Goal: Task Accomplishment & Management: Manage account settings

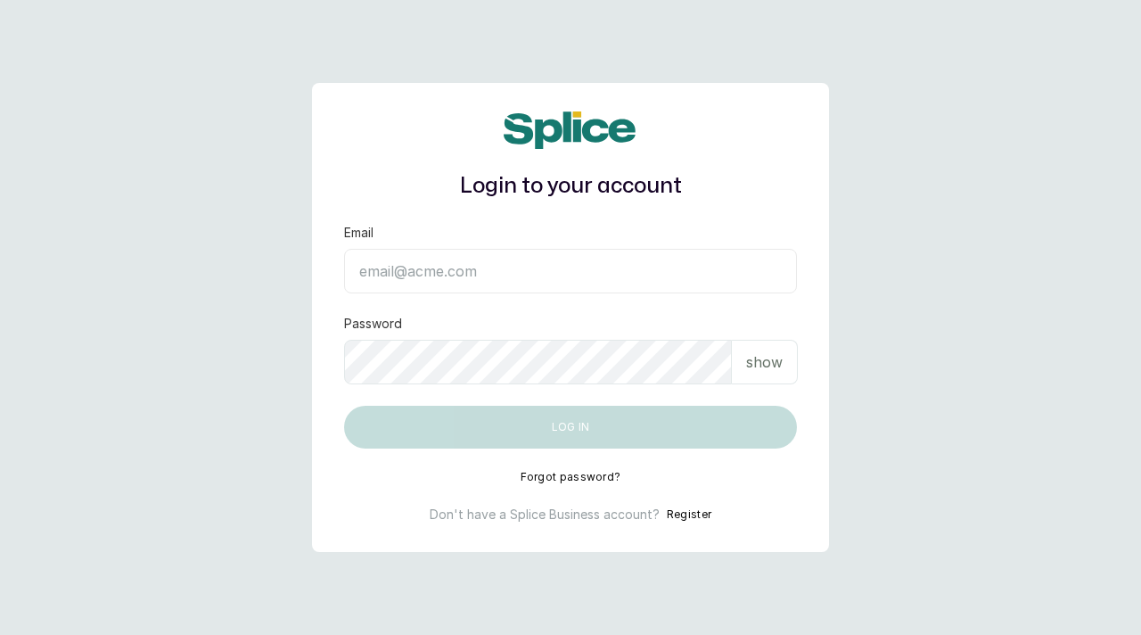
click at [471, 250] on input "Email" at bounding box center [570, 271] width 453 height 45
paste input "[EMAIL_ADDRESS][DOMAIN_NAME] SAnalytics14!"
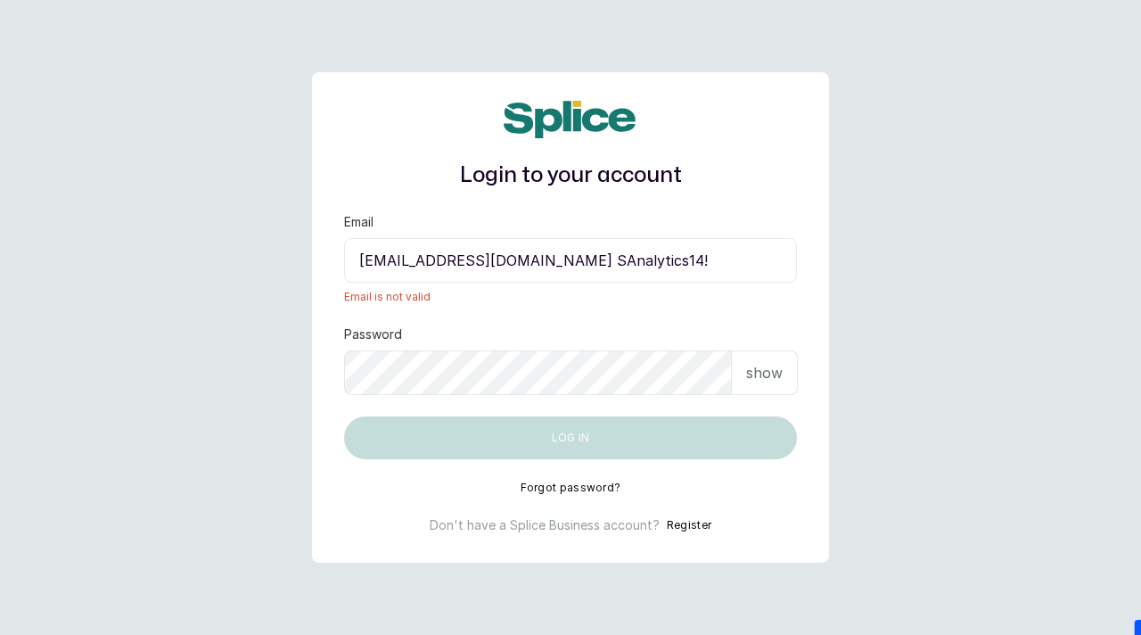
drag, startPoint x: 630, startPoint y: 262, endPoint x: 717, endPoint y: 266, distance: 86.5
click at [717, 266] on input "[EMAIL_ADDRESS][DOMAIN_NAME] SAnalytics14!" at bounding box center [570, 260] width 453 height 45
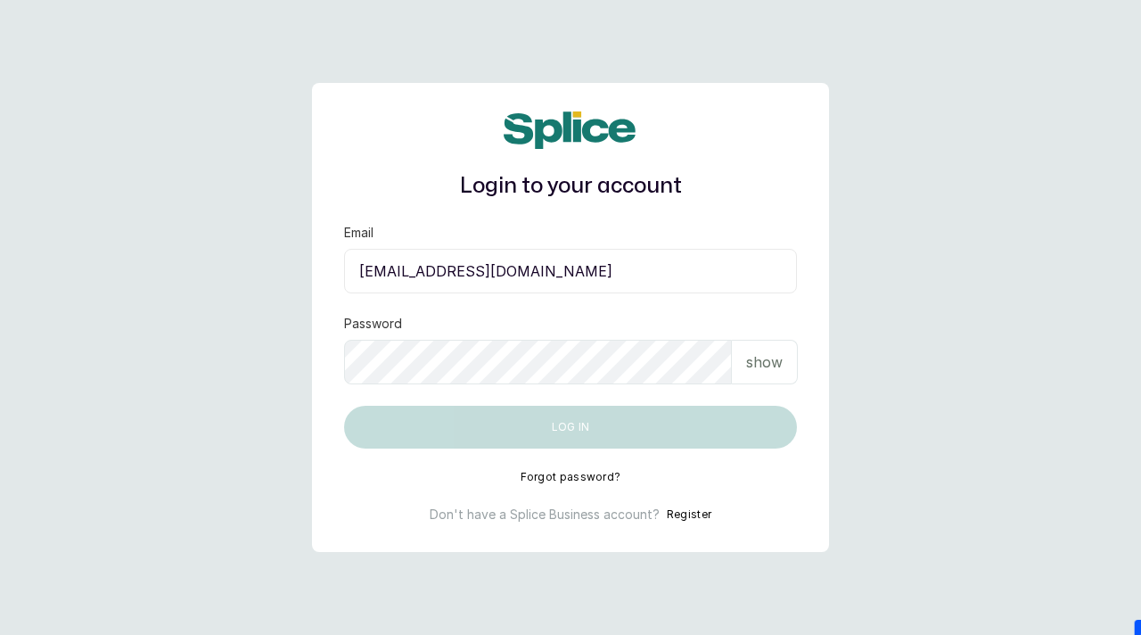
type input "[EMAIL_ADDRESS][DOMAIN_NAME]"
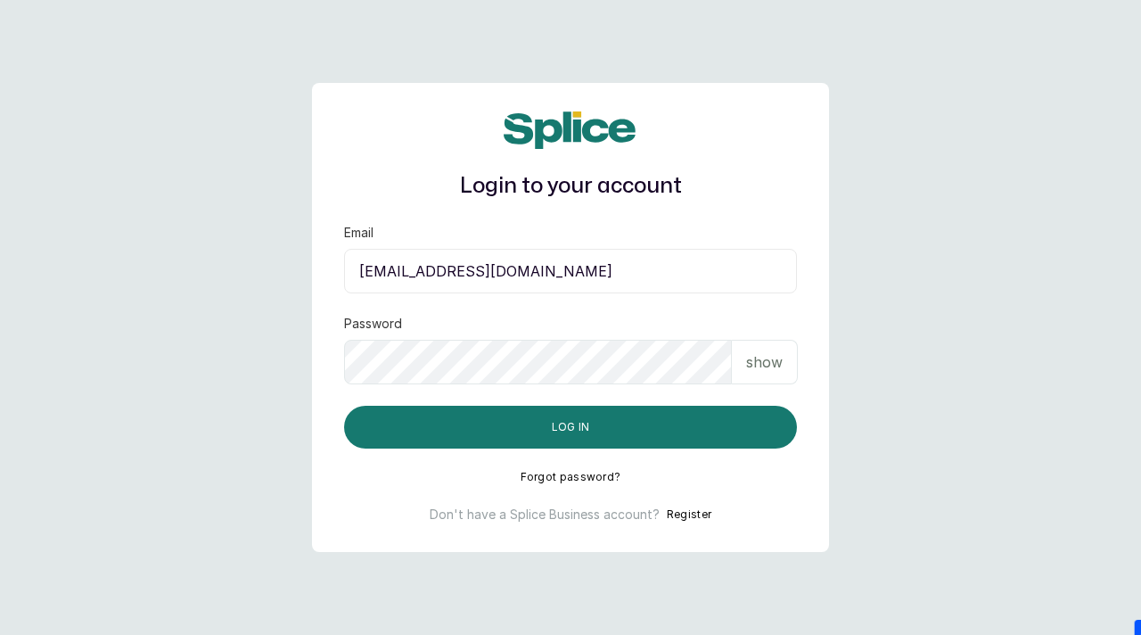
click at [639, 281] on input "[EMAIL_ADDRESS][DOMAIN_NAME]" at bounding box center [570, 271] width 453 height 45
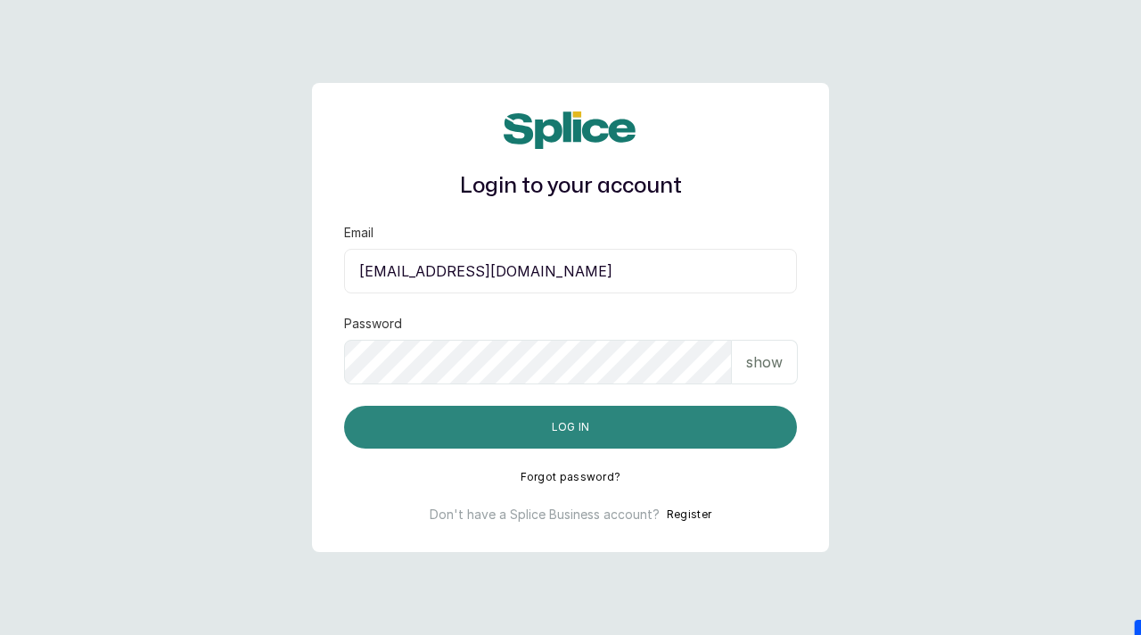
click at [566, 437] on button "Log in" at bounding box center [570, 427] width 453 height 43
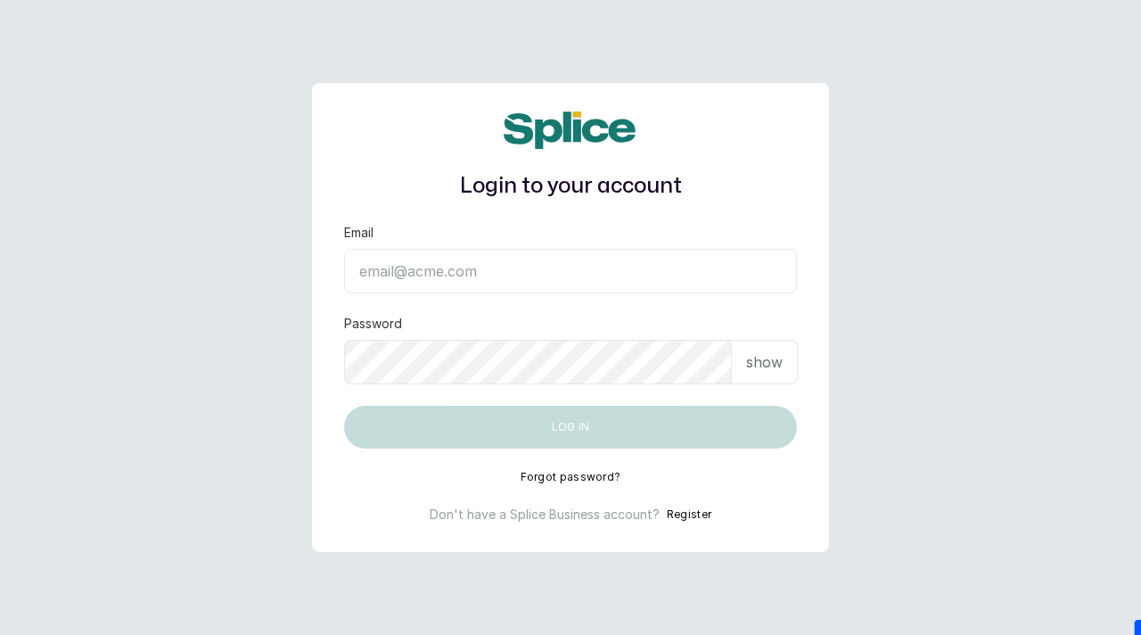
click at [761, 357] on p "show" at bounding box center [764, 361] width 37 height 21
click at [435, 285] on input "Email" at bounding box center [570, 271] width 453 height 45
paste input "sknanalyticsmedaesthetics@gmail.com"
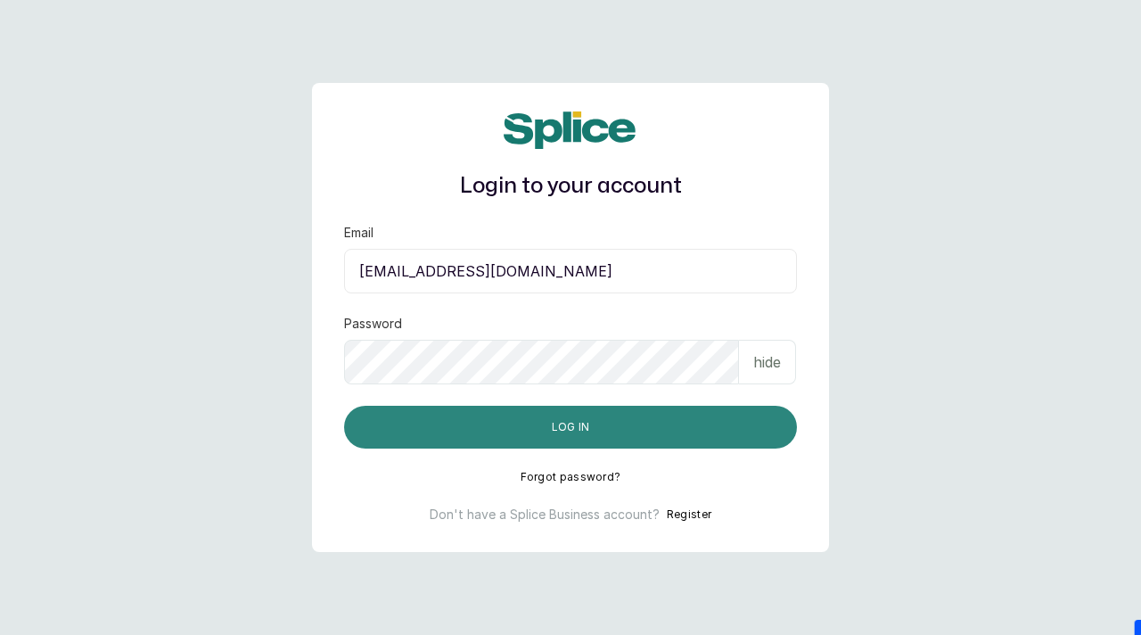
type input "sknanalyticsmedaesthetics@gmail.com"
click at [560, 439] on button "Log in" at bounding box center [570, 427] width 453 height 43
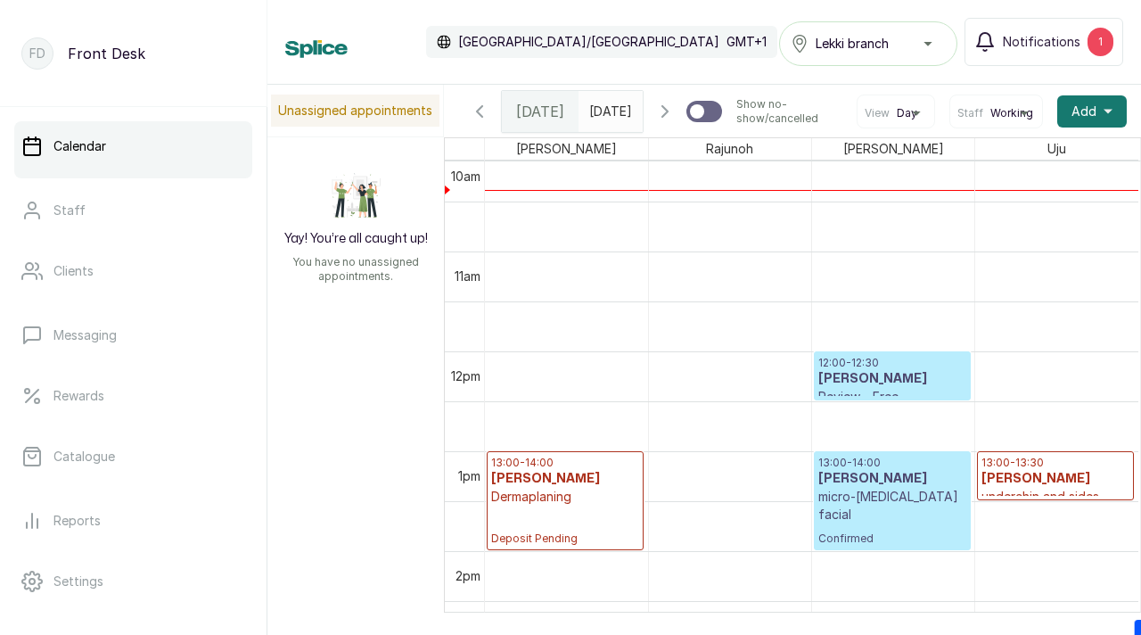
scroll to position [811, 0]
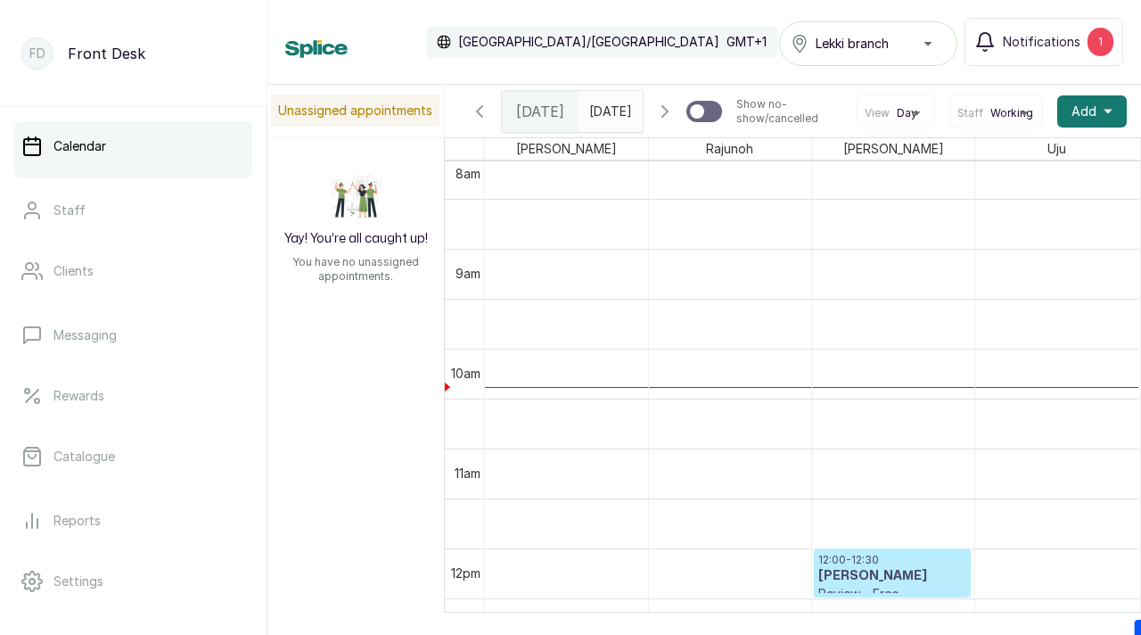
click at [661, 122] on icon "button" at bounding box center [664, 111] width 21 height 21
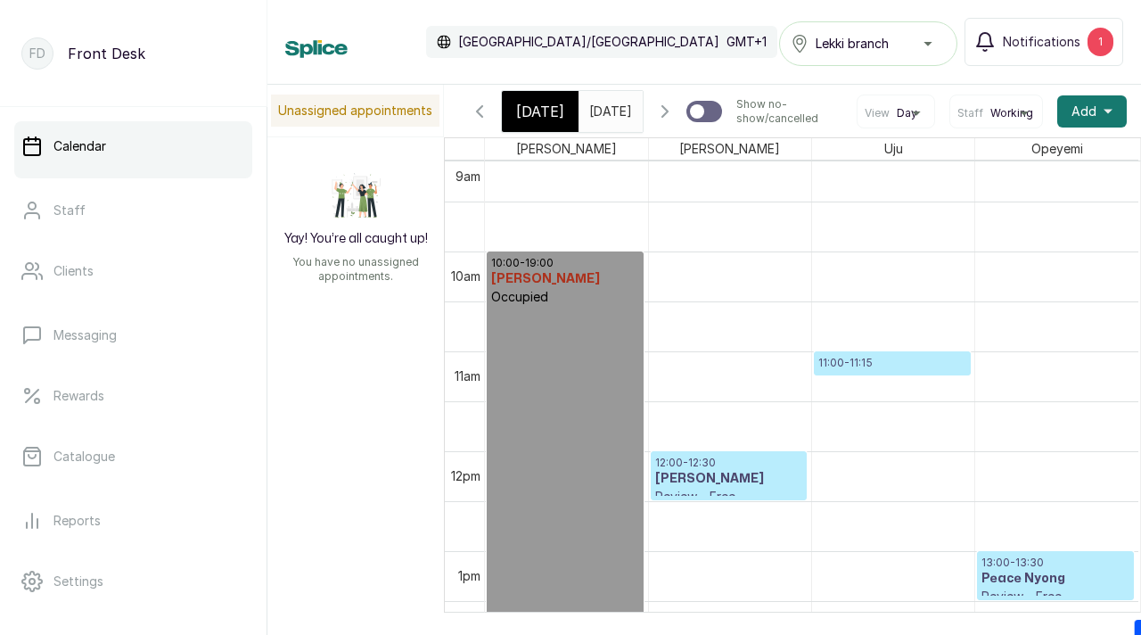
scroll to position [0, 0]
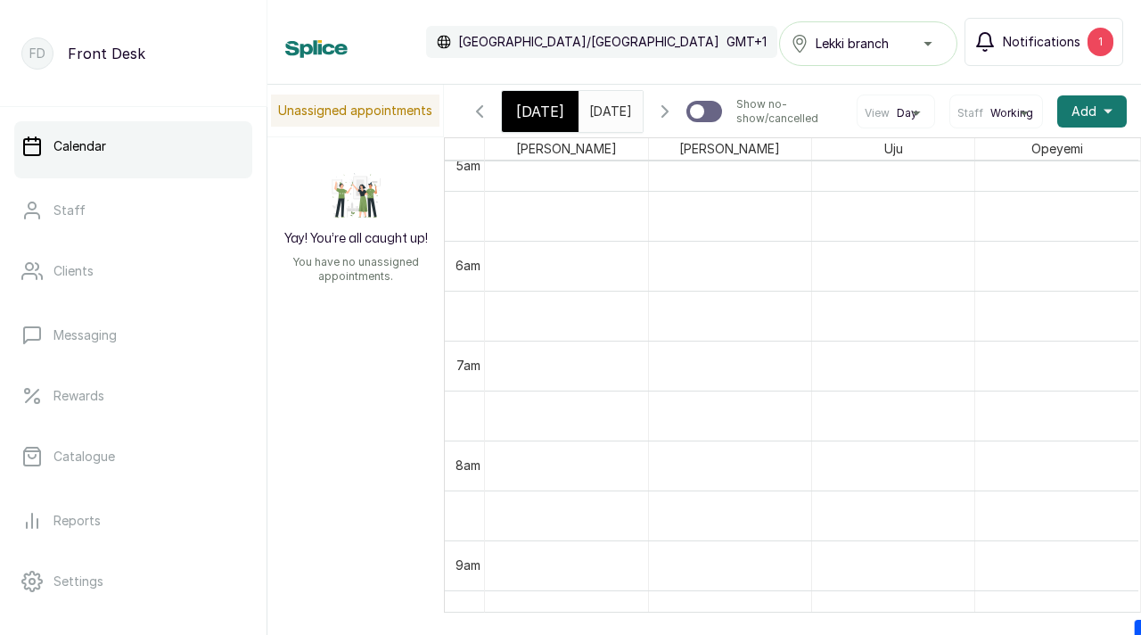
click at [1031, 49] on span "Notifications" at bounding box center [1042, 42] width 78 height 18
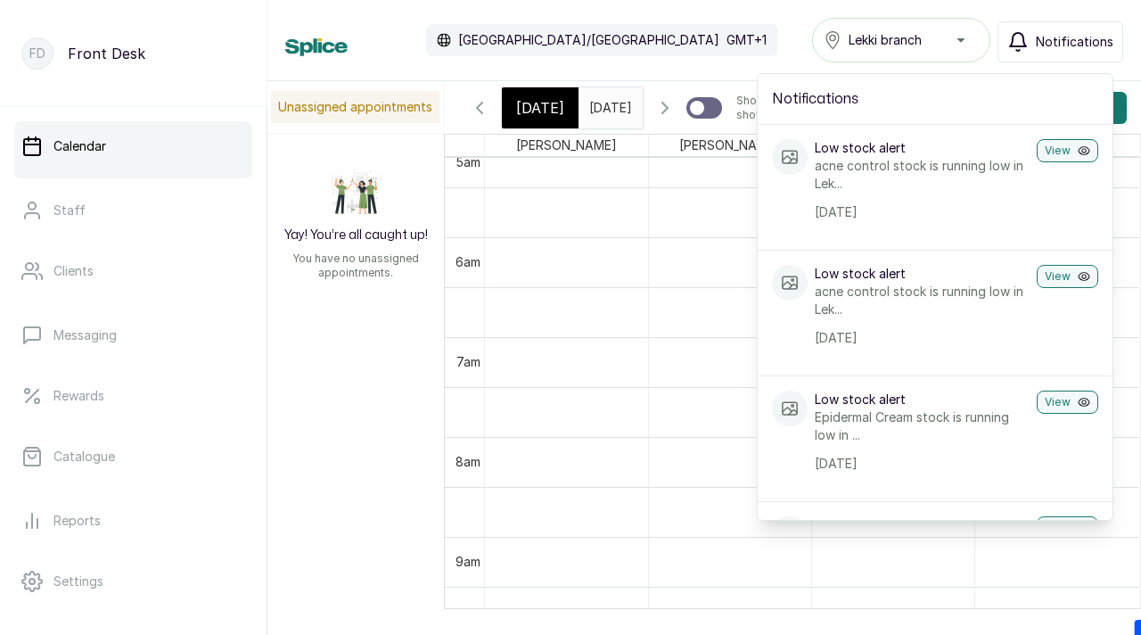
click at [748, 31] on div "Calendar Africa/Lagos GMT+1 Lekki branch Notifications Notifications Low stock …" at bounding box center [704, 40] width 838 height 45
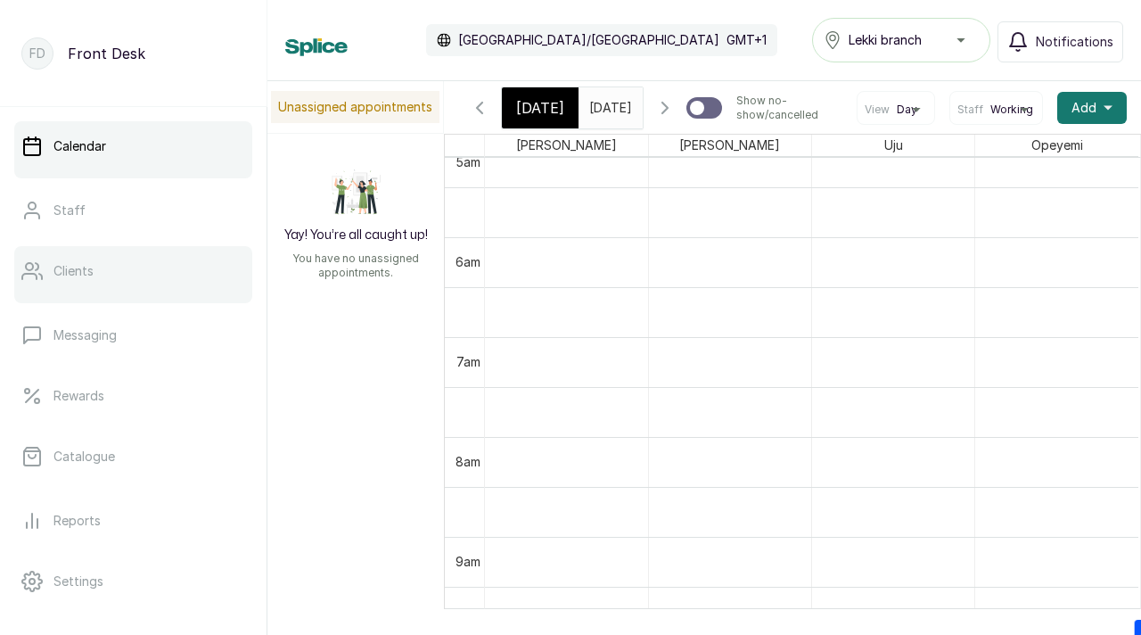
click at [86, 288] on link "Clients" at bounding box center [133, 271] width 238 height 50
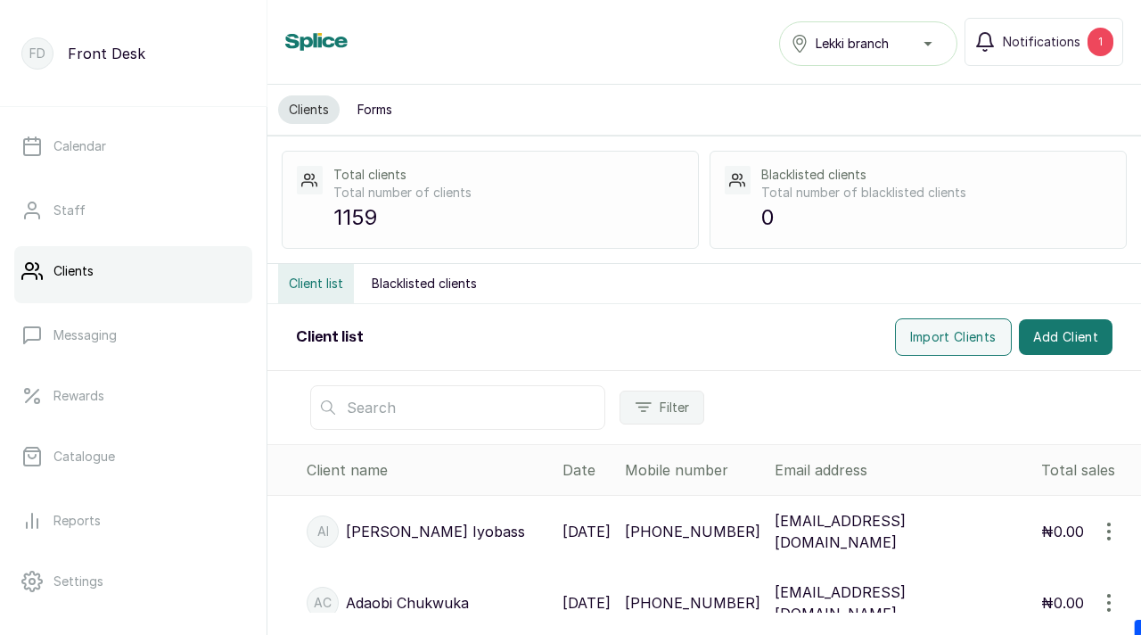
click at [431, 411] on input "text" at bounding box center [457, 407] width 295 height 45
paste input "hrhrewa@gmail.com"
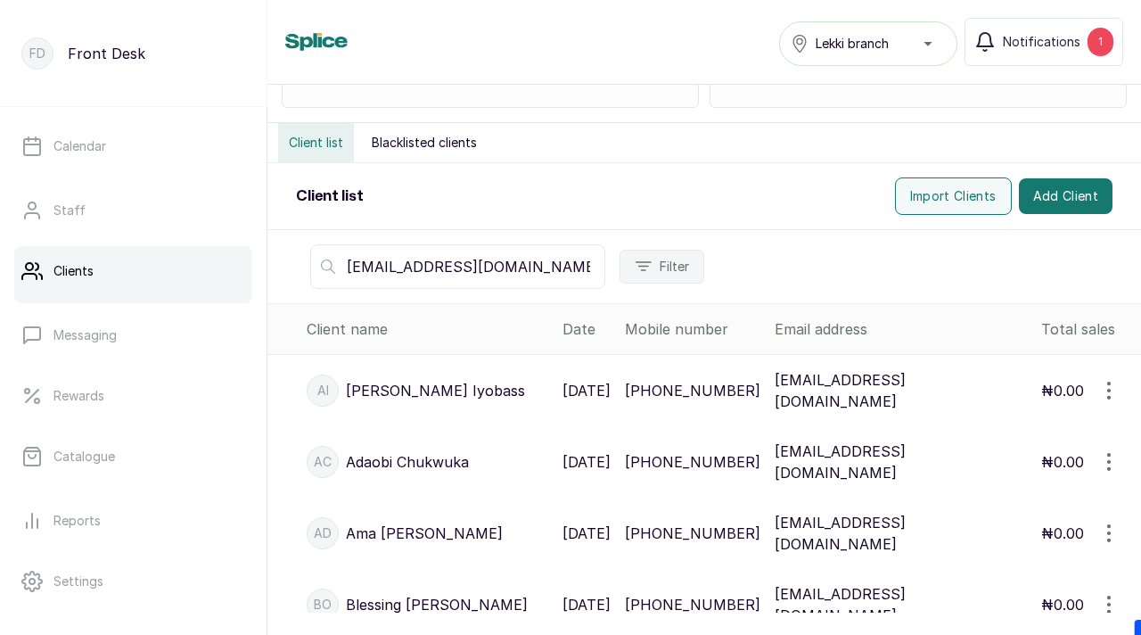
scroll to position [136, 0]
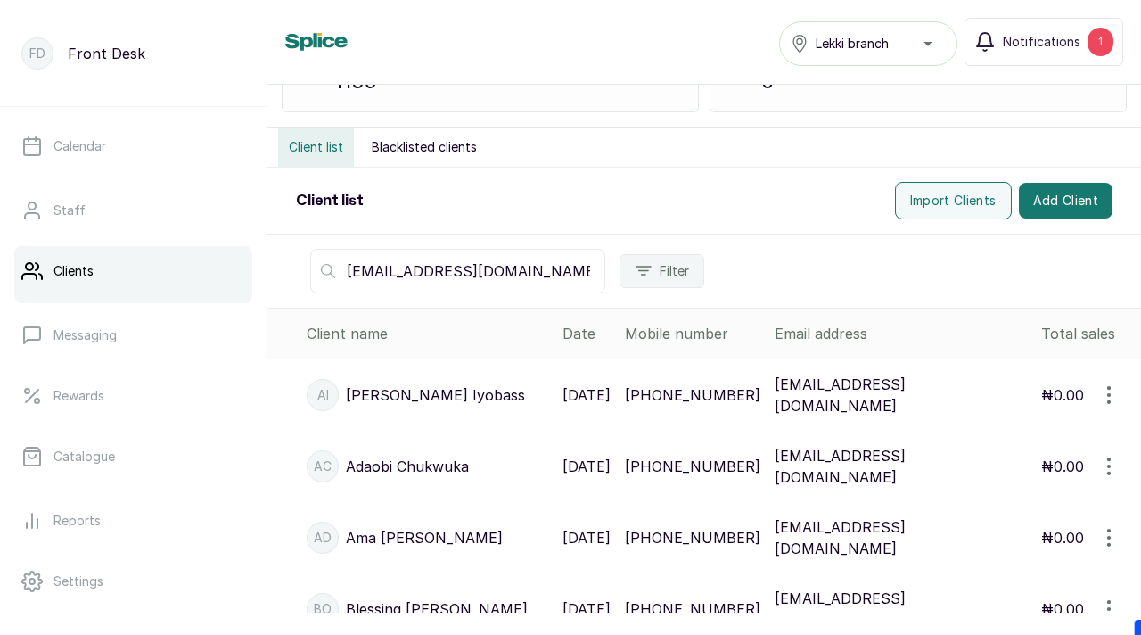
type input "hrhrewa@gmail.com"
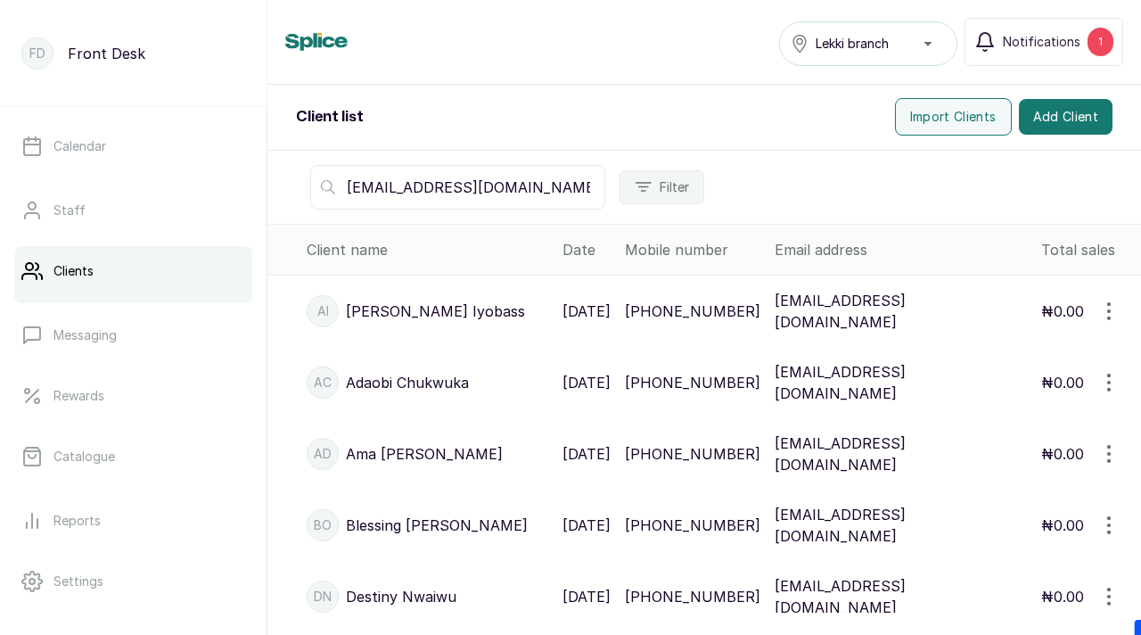
scroll to position [0, 0]
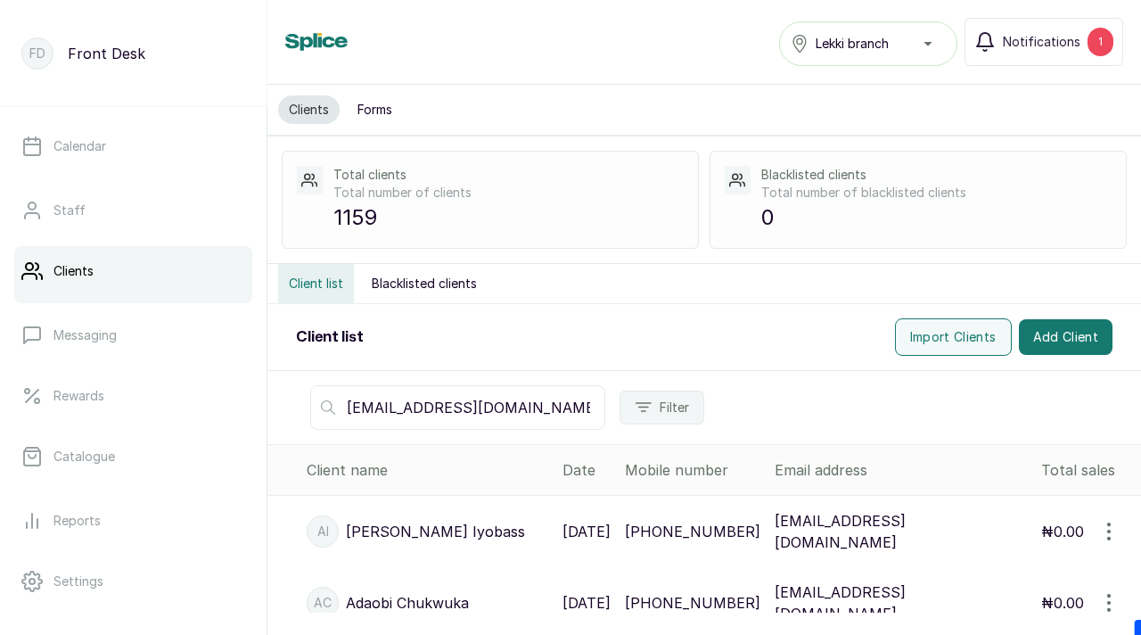
click at [434, 397] on input "hrhrewa@gmail.com" at bounding box center [457, 407] width 295 height 45
click at [434, 396] on input "text" at bounding box center [457, 407] width 295 height 45
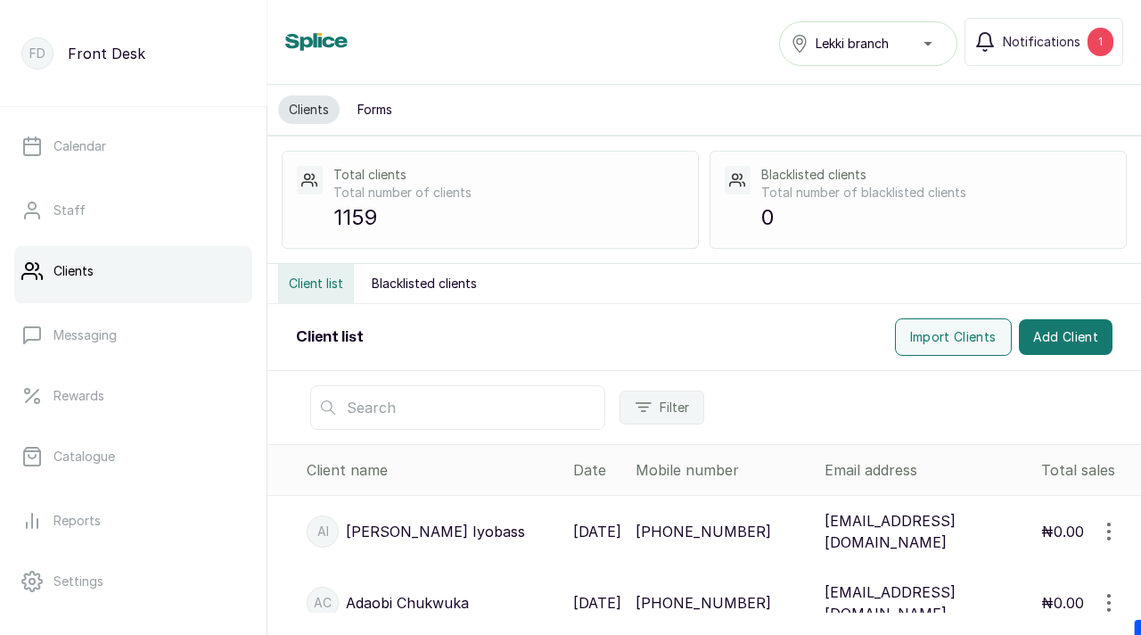
paste input "Imadedafe@gmail.com"
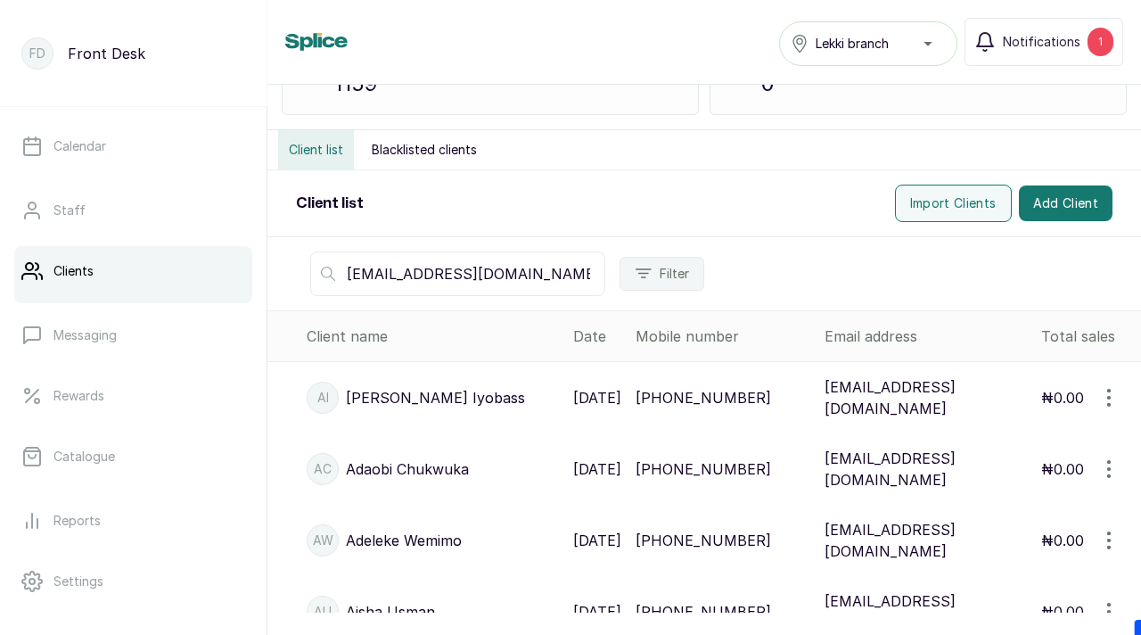
scroll to position [139, 0]
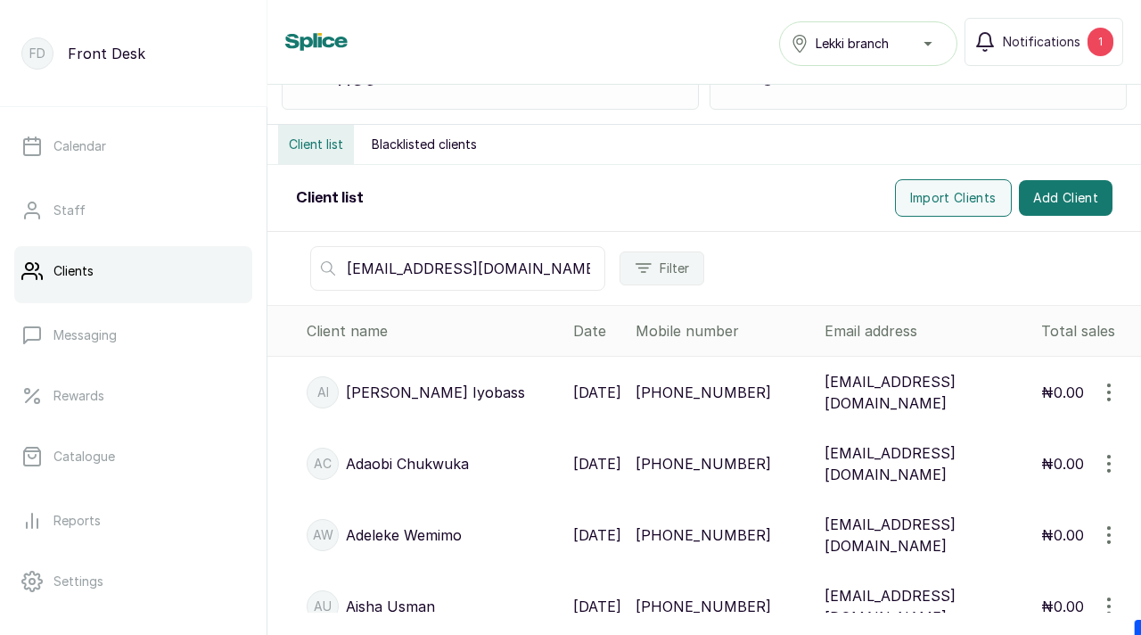
type input "Imadedafe@gmail.com"
